Goal: Check status

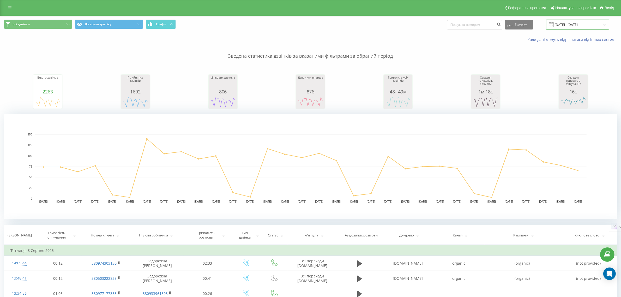
click at [567, 25] on input "[DATE] - [DATE]" at bounding box center [577, 25] width 63 height 10
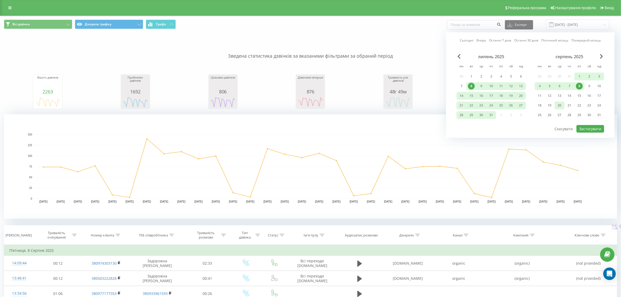
click at [558, 105] on div "20" at bounding box center [559, 105] width 7 height 7
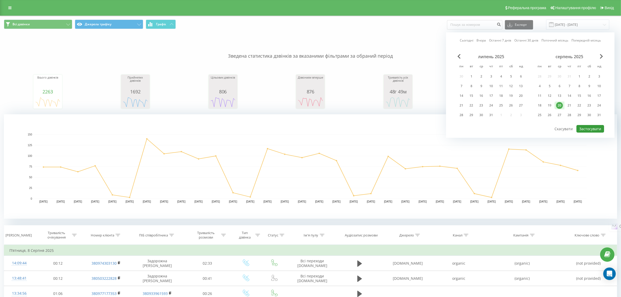
click at [586, 127] on button "Застосувати" at bounding box center [590, 129] width 28 height 8
type input "[DATE] - [DATE]"
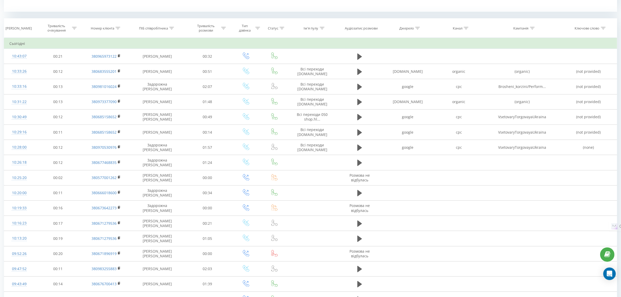
scroll to position [196, 0]
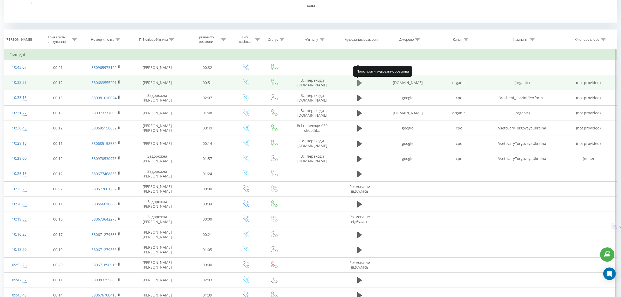
click at [356, 80] on button at bounding box center [360, 83] width 8 height 8
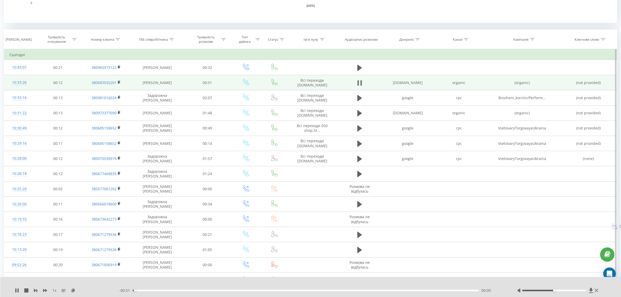
click at [363, 82] on button at bounding box center [360, 83] width 8 height 8
